Goal: Information Seeking & Learning: Learn about a topic

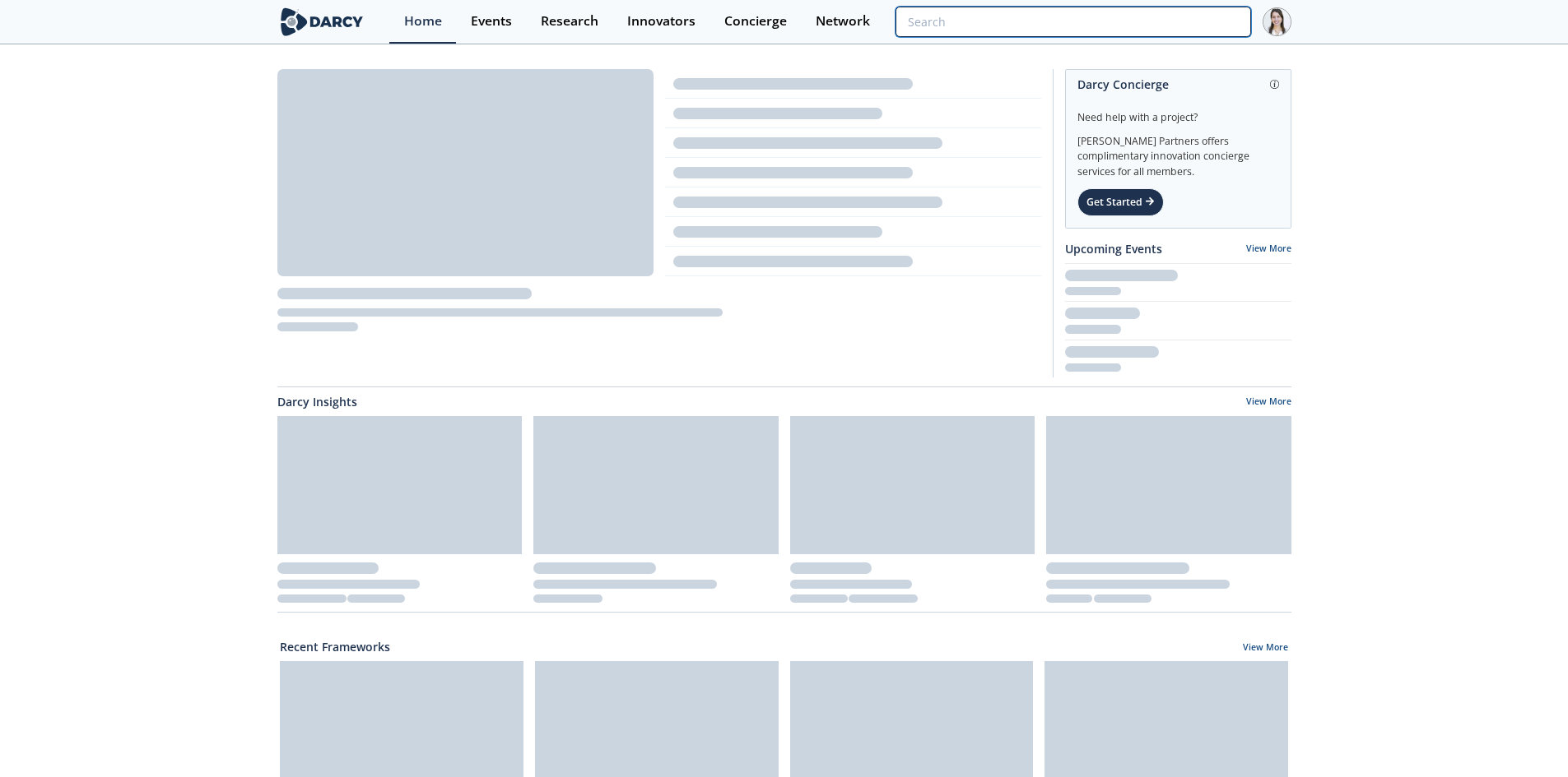
click at [1214, 26] on input "search" at bounding box center [1073, 21] width 355 height 31
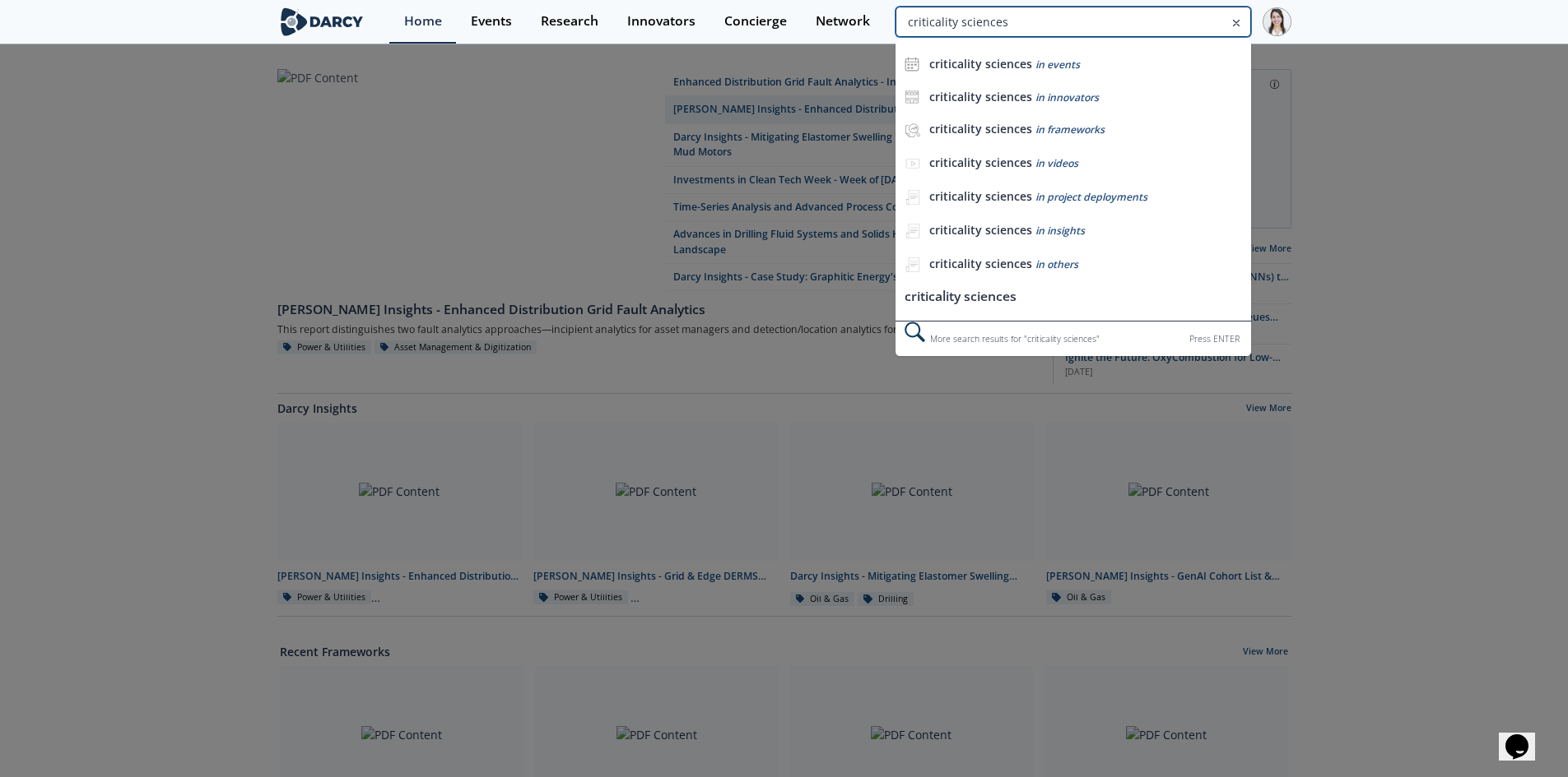
type input "criticality sciences"
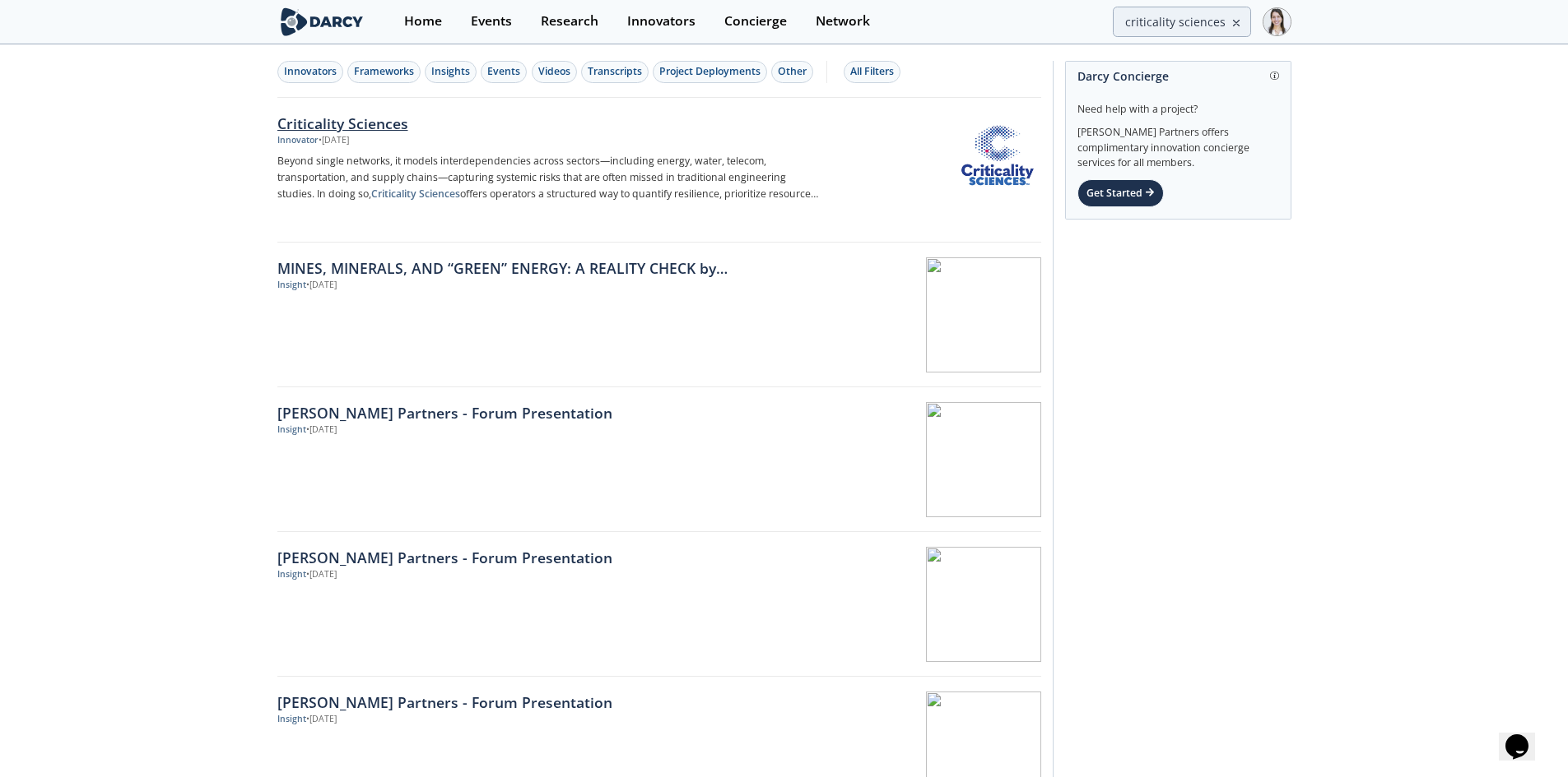
click at [999, 163] on img at bounding box center [998, 156] width 81 height 81
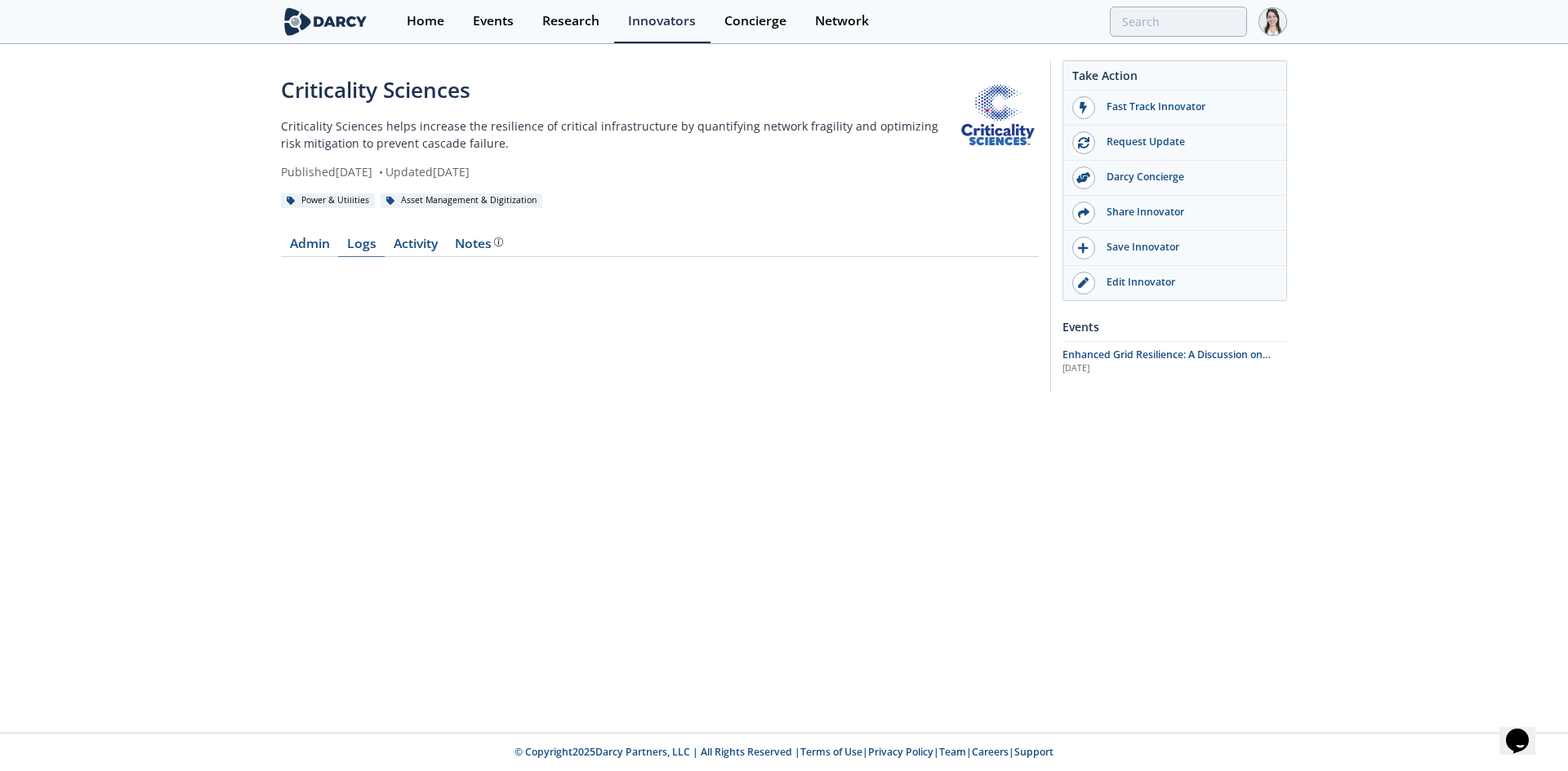
click at [367, 250] on link "Logs" at bounding box center [361, 247] width 47 height 20
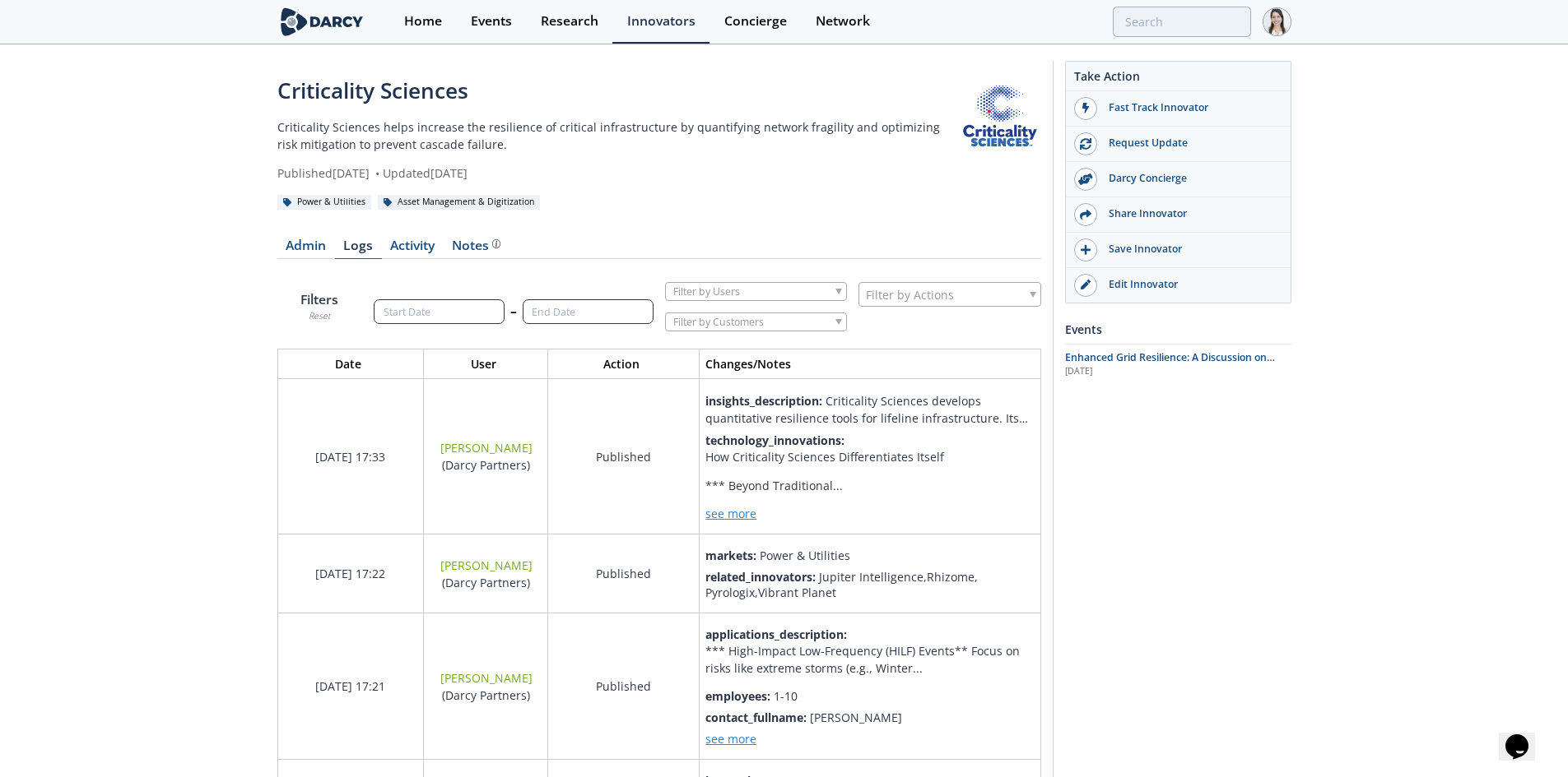
scroll to position [1500, 789]
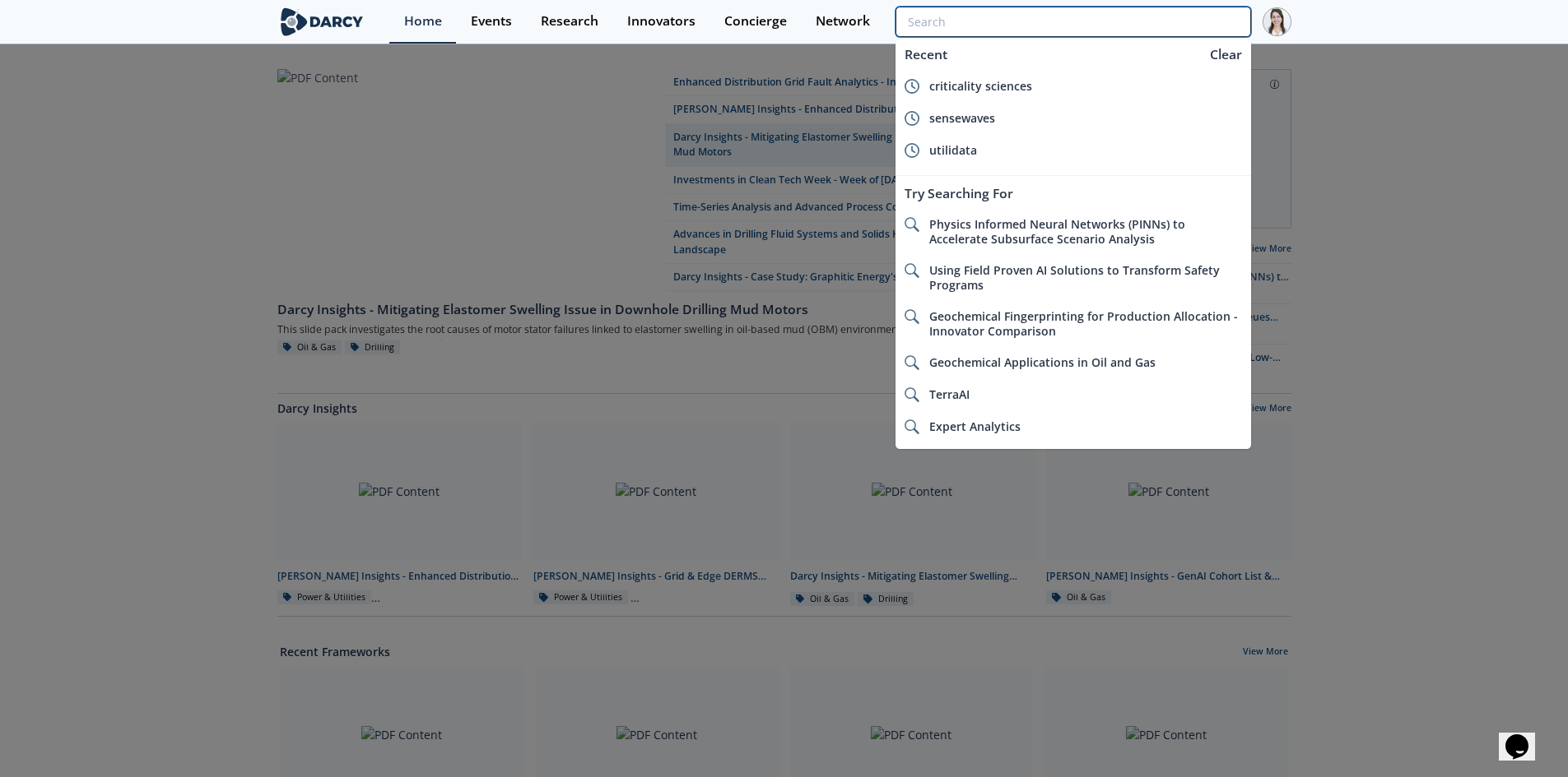
click at [1147, 17] on input "search" at bounding box center [1073, 21] width 355 height 31
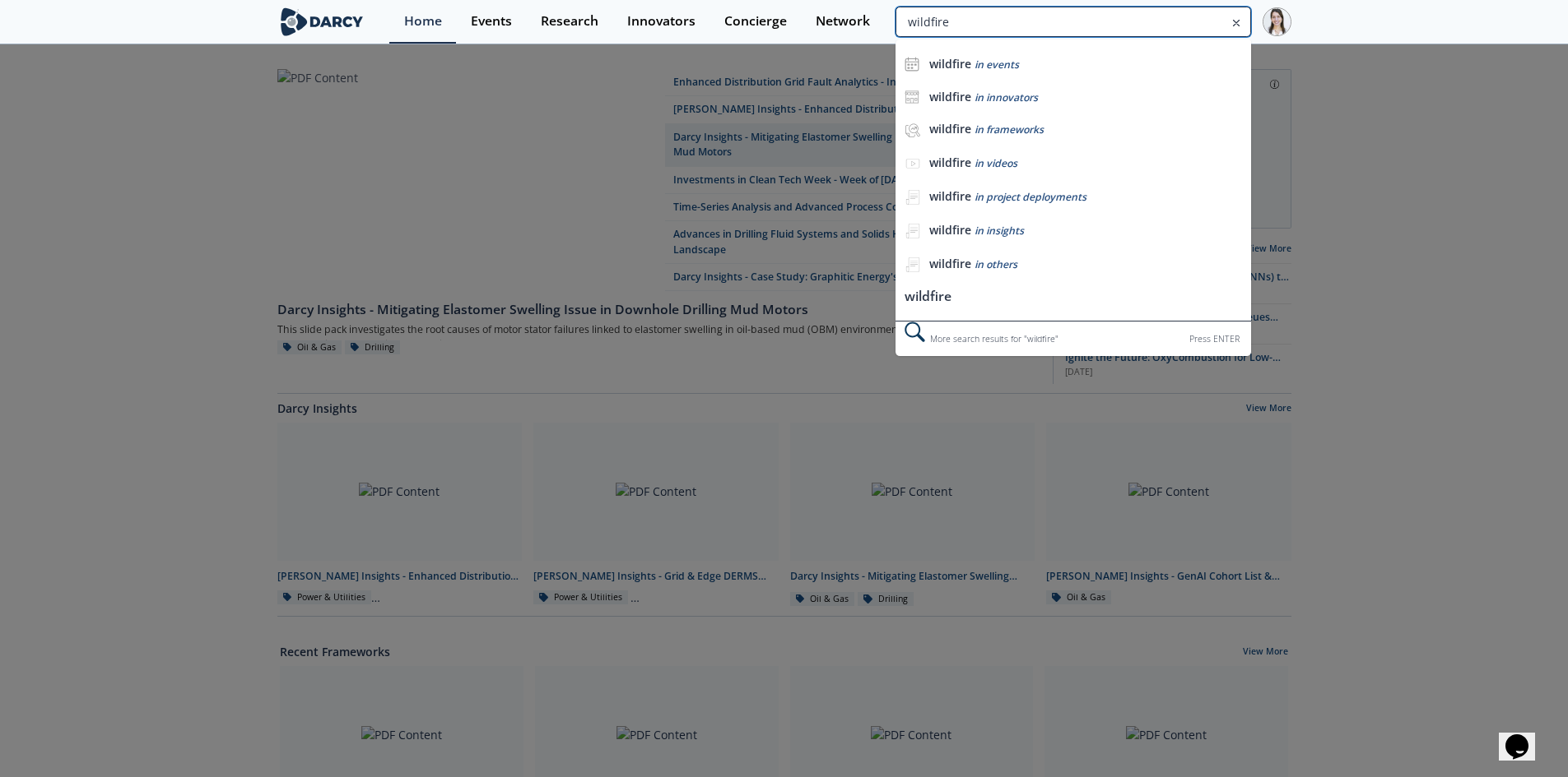
type input "wildfire"
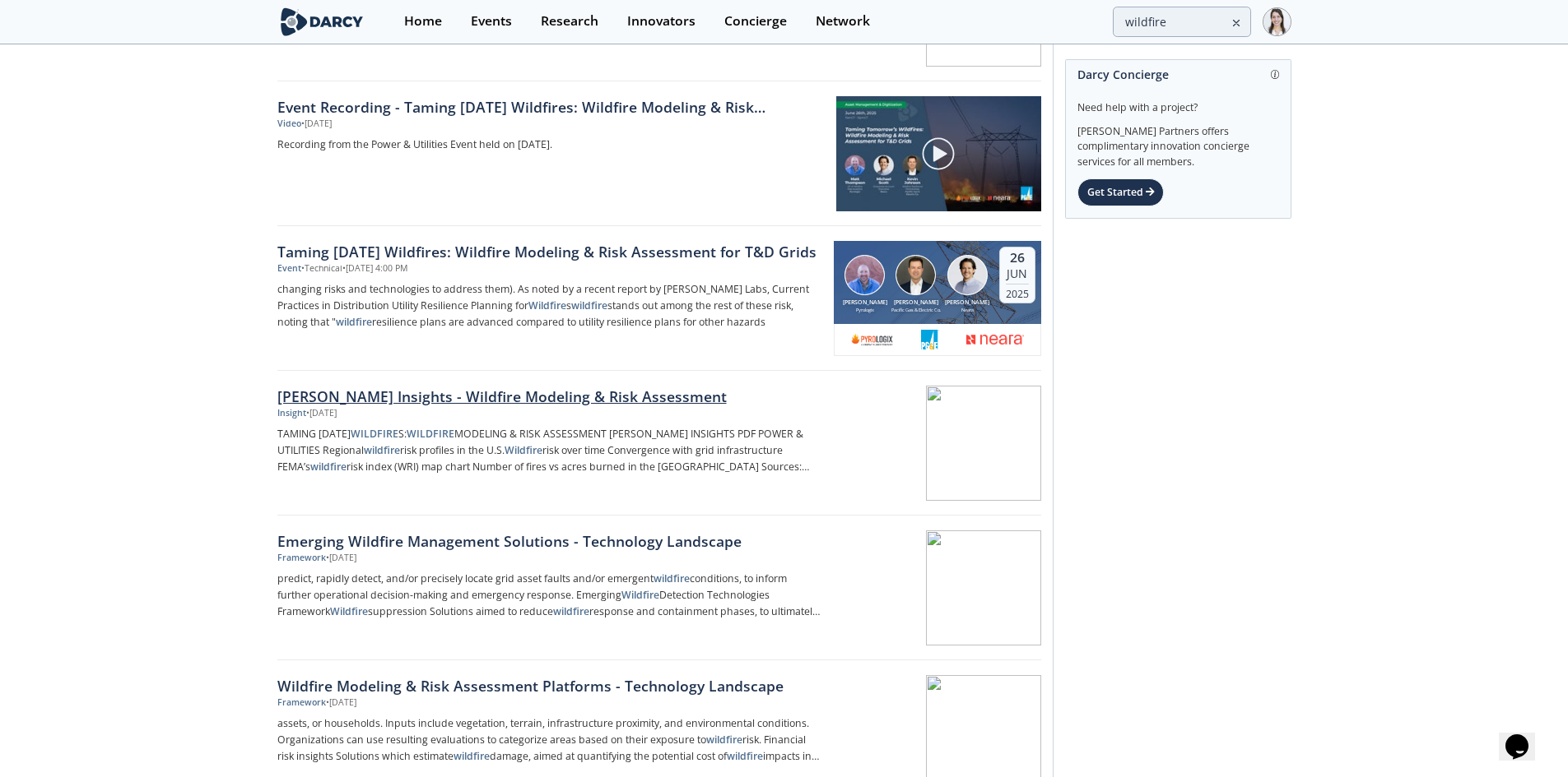
scroll to position [164, 0]
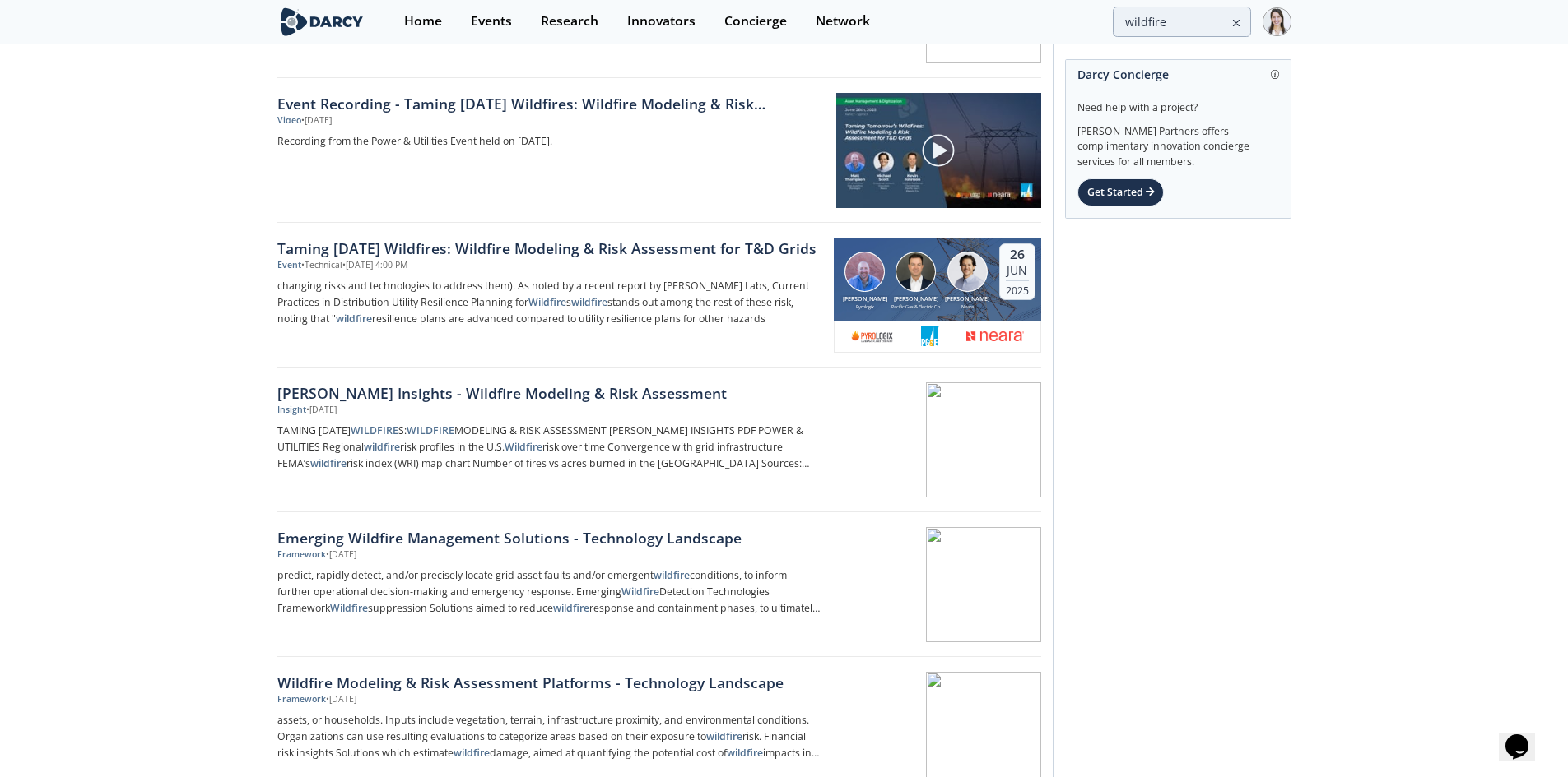
click at [584, 395] on div "Darcy Insights - Wildfire Modeling & Risk Assessment" at bounding box center [550, 393] width 545 height 21
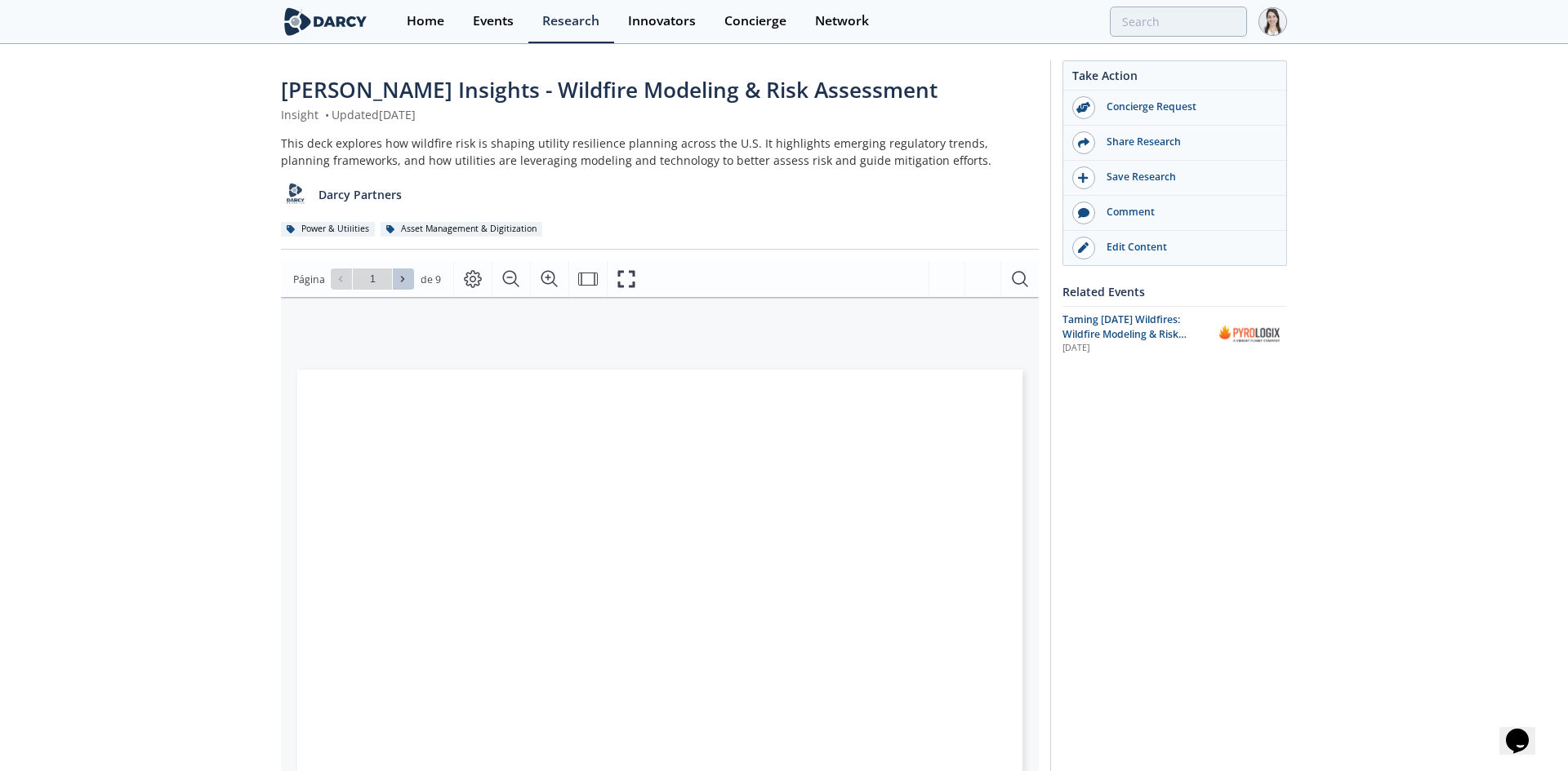
click at [402, 277] on icon at bounding box center [403, 279] width 10 height 10
type input "2"
click at [402, 277] on icon at bounding box center [403, 279] width 10 height 10
type input "3"
click at [402, 277] on icon at bounding box center [403, 279] width 10 height 10
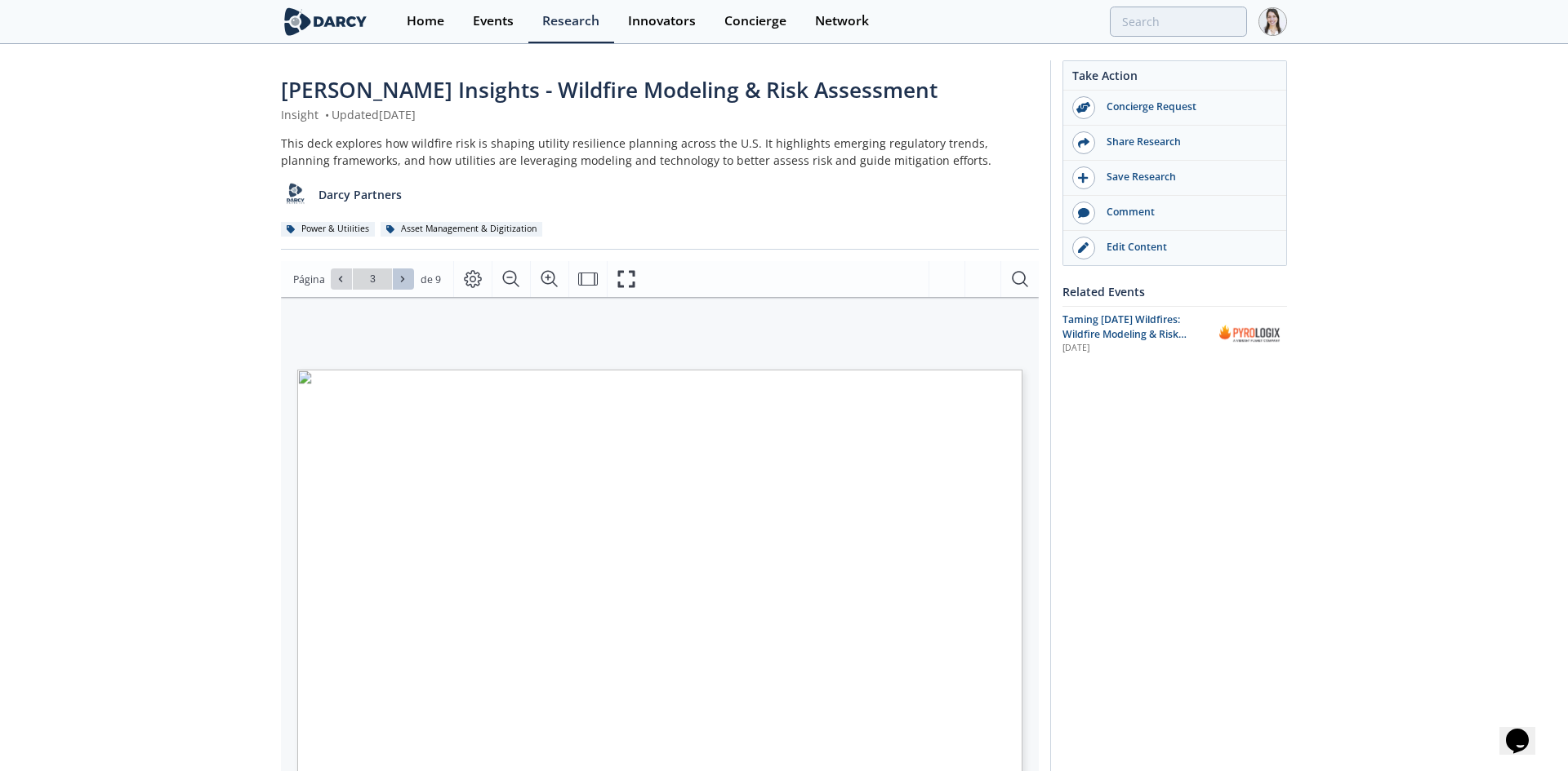
type input "4"
click at [402, 277] on icon at bounding box center [403, 279] width 10 height 10
type input "5"
click at [391, 666] on span "Página 5" at bounding box center [1096, 756] width 1450 height 714
